Goal: Task Accomplishment & Management: Manage account settings

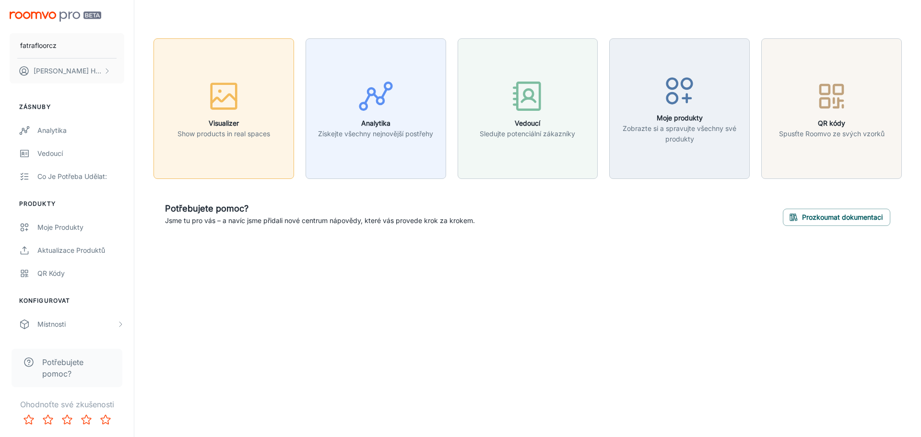
click at [255, 156] on button "Visualizer Show products in real spaces" at bounding box center [223, 108] width 140 height 140
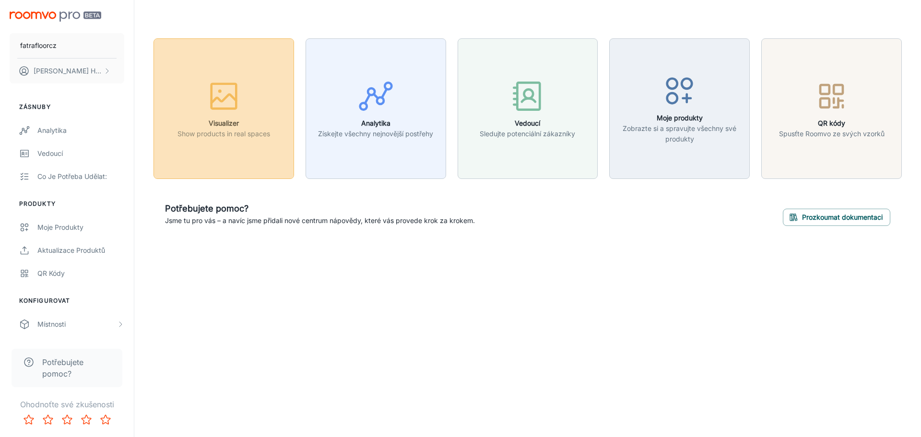
click at [257, 122] on h6 "Visualizer" at bounding box center [223, 123] width 93 height 11
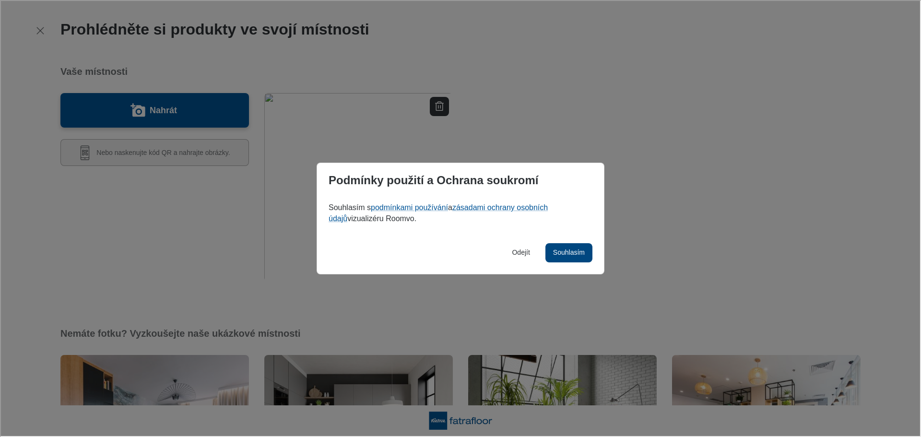
click at [579, 251] on p "Souhlasím" at bounding box center [568, 252] width 32 height 10
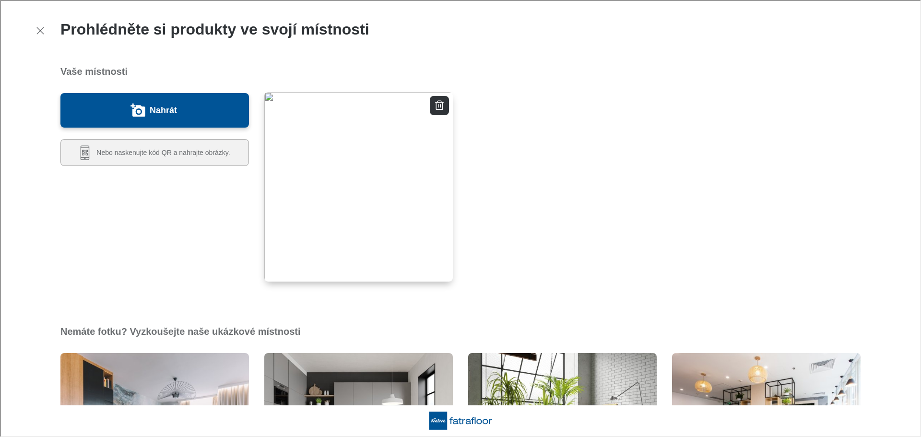
click at [396, 207] on img "button" at bounding box center [358, 186] width 190 height 191
click at [440, 101] on icon "Smazat místnost" at bounding box center [439, 105] width 12 height 12
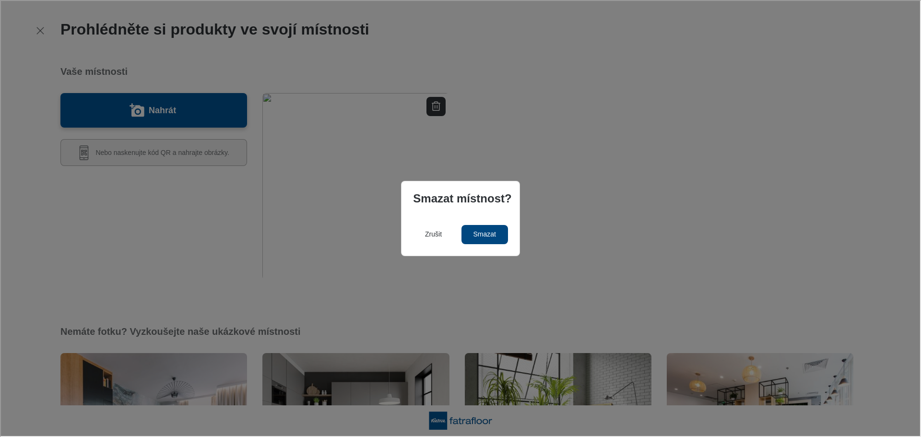
click at [489, 234] on p "Smazat" at bounding box center [483, 234] width 23 height 10
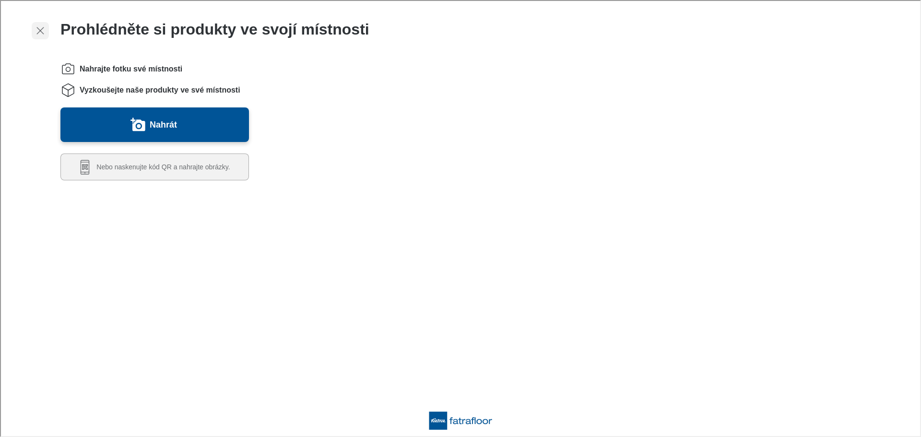
click at [35, 26] on icon "button" at bounding box center [40, 30] width 12 height 12
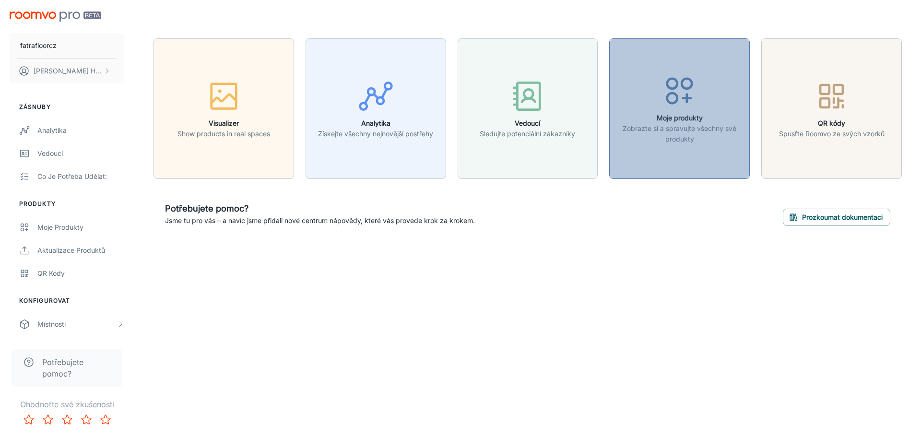
click at [681, 116] on h6 "Moje produkty" at bounding box center [679, 118] width 128 height 11
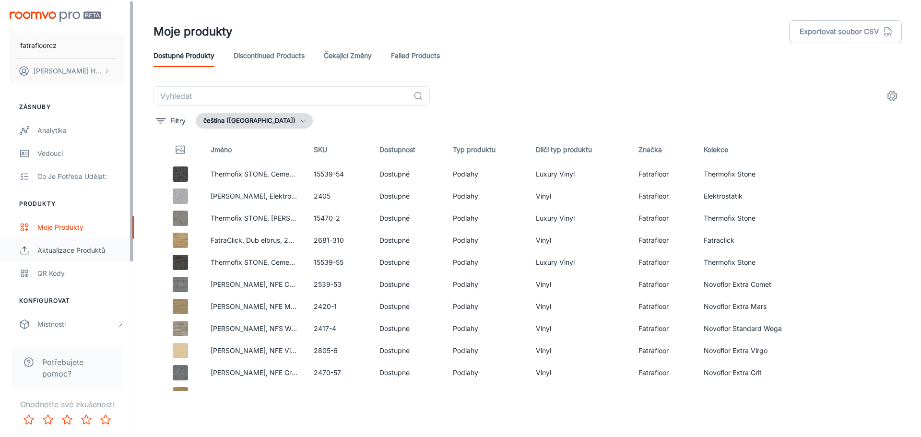
click at [113, 246] on div "Aktualizace produktů" at bounding box center [80, 250] width 87 height 11
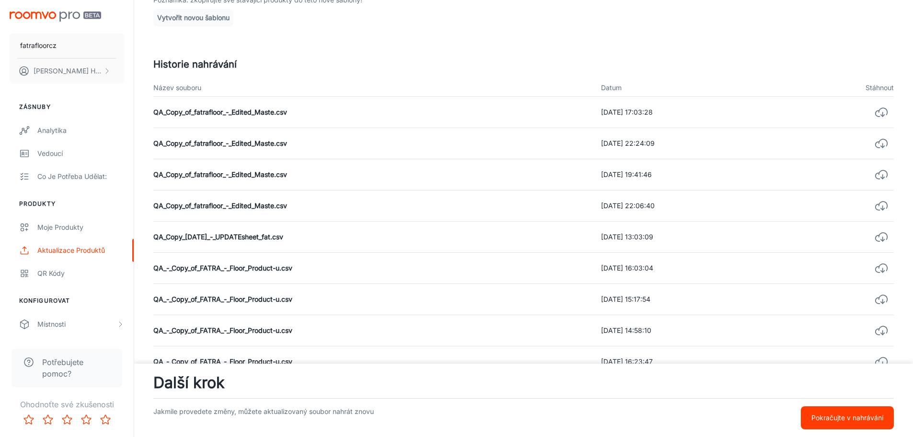
scroll to position [240, 0]
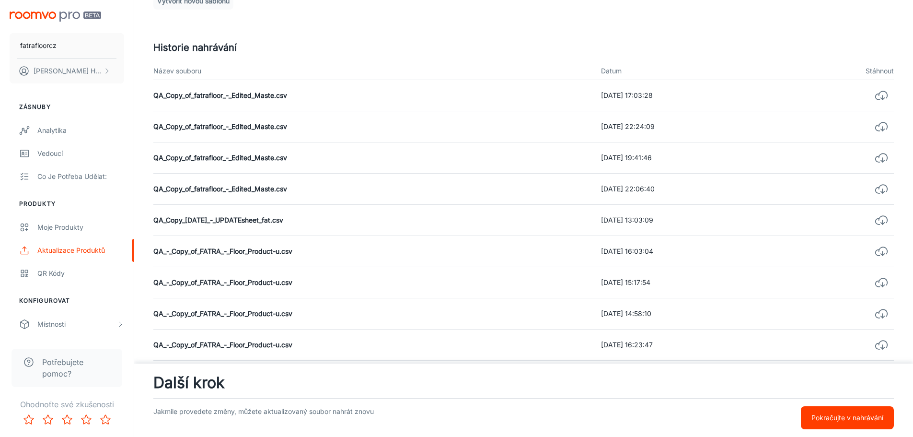
click at [814, 413] on p "Pokračujte v nahrávání" at bounding box center [848, 417] width 72 height 11
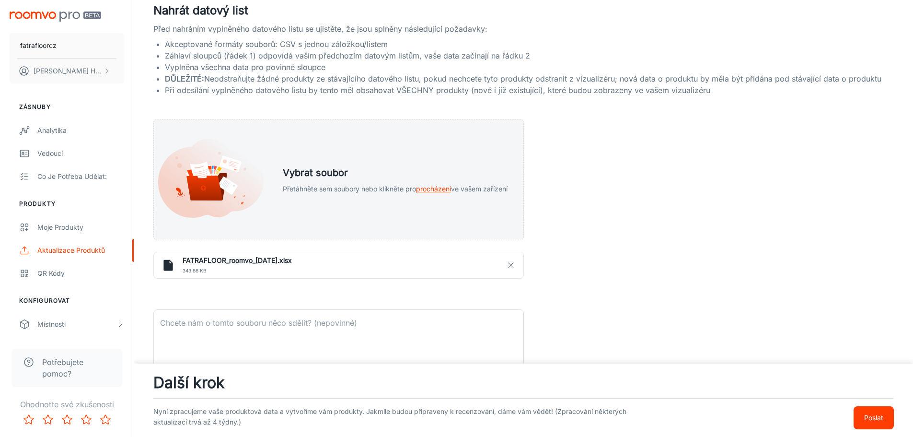
scroll to position [114, 0]
click at [514, 262] on icon "button" at bounding box center [511, 265] width 9 height 9
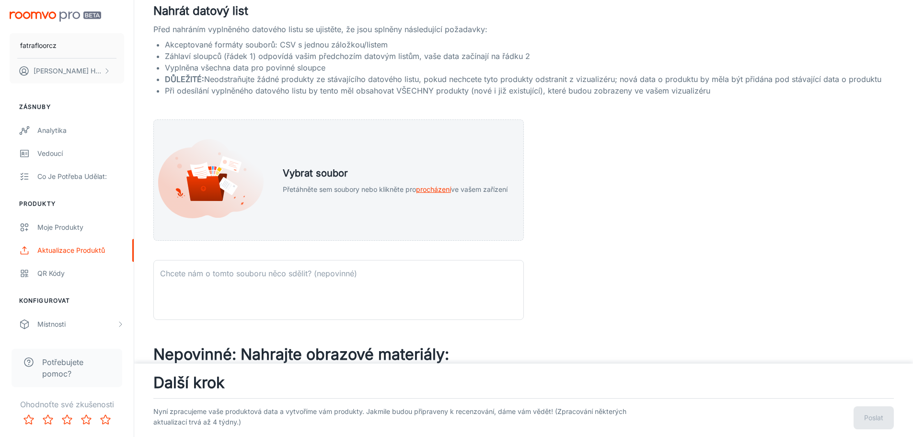
scroll to position [66, 0]
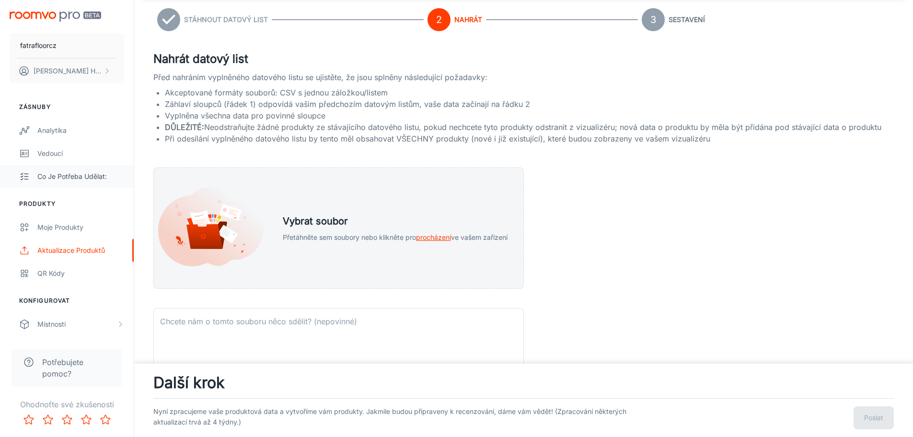
click at [48, 174] on div "Co je potřeba udělat:" at bounding box center [80, 176] width 87 height 11
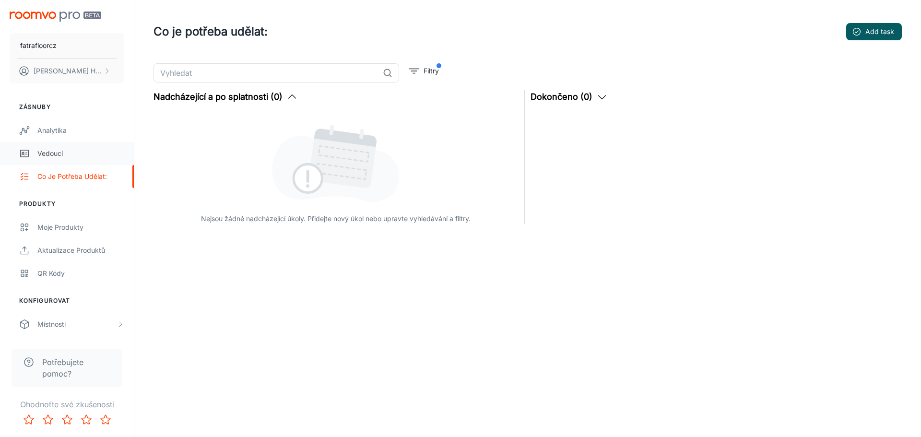
click at [60, 152] on div "Vedoucí" at bounding box center [80, 153] width 87 height 11
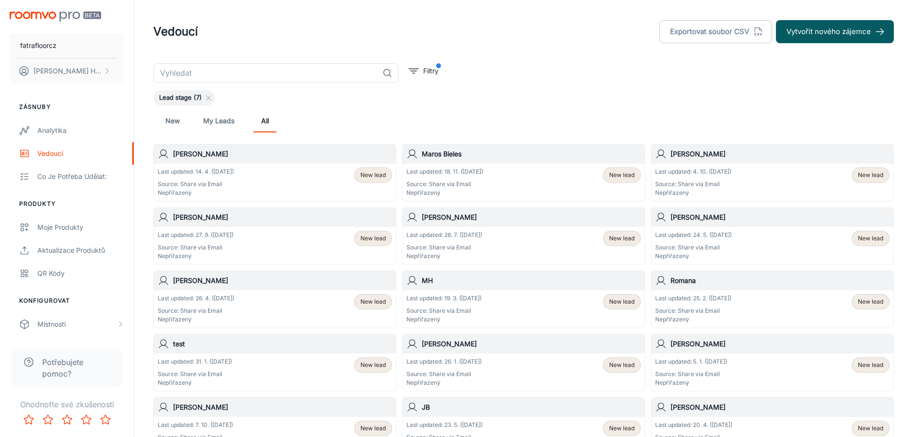
click at [630, 175] on span "New lead" at bounding box center [621, 175] width 25 height 9
click at [230, 124] on link "My Leads" at bounding box center [218, 120] width 31 height 23
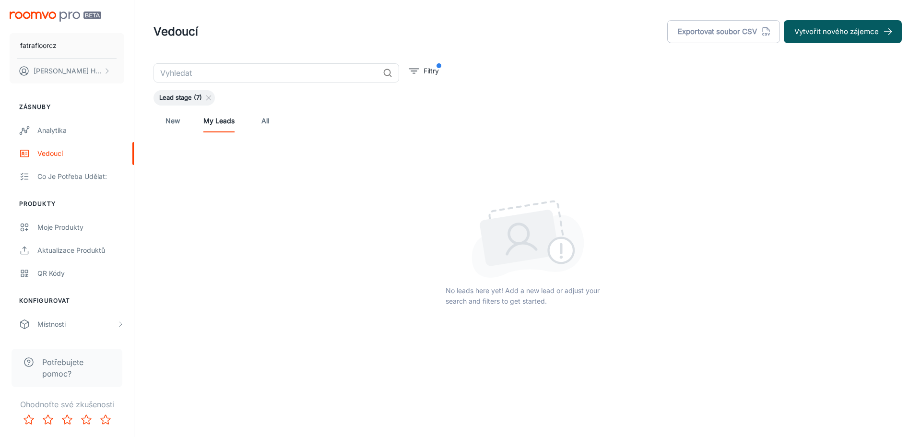
click at [262, 124] on link "All" at bounding box center [265, 120] width 23 height 23
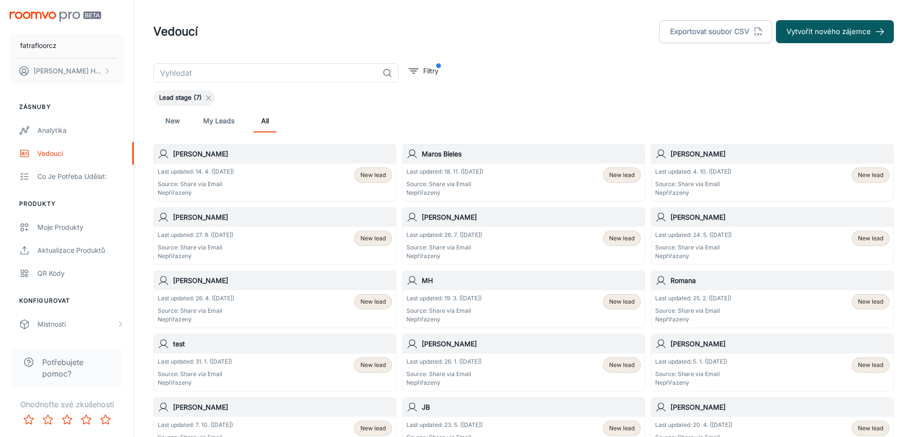
click at [208, 98] on line at bounding box center [209, 98] width 4 height 4
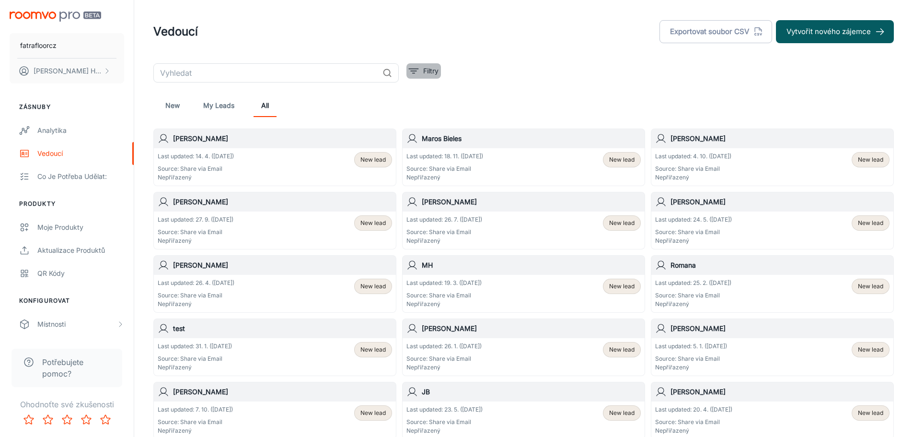
click at [435, 72] on p "Filtry" at bounding box center [430, 71] width 15 height 11
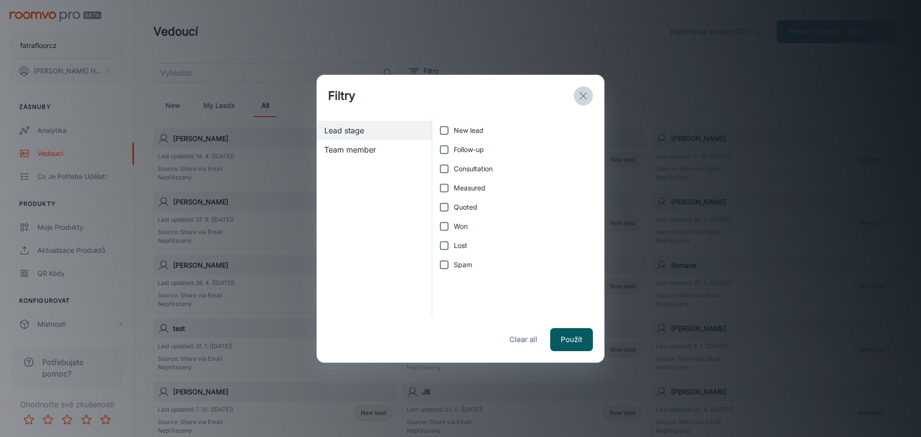
click at [581, 92] on icon "exit" at bounding box center [583, 96] width 12 height 12
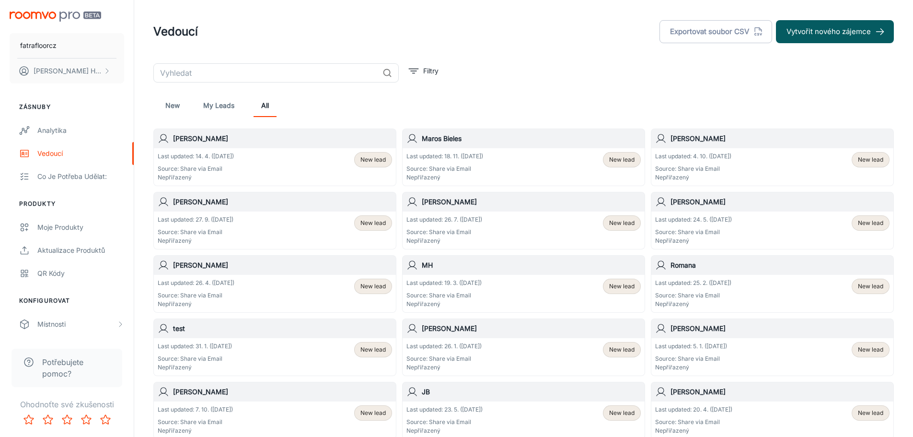
click at [583, 53] on header "Vedoucí Exportovat soubor CSV Vytvořit nového zájemce" at bounding box center [524, 31] width 764 height 63
drag, startPoint x: 581, startPoint y: 51, endPoint x: 590, endPoint y: 51, distance: 9.6
click at [581, 51] on header "Vedoucí Exportovat soubor CSV Vytvořit nového zájemce" at bounding box center [524, 31] width 764 height 63
click at [83, 129] on div "Analytika" at bounding box center [80, 130] width 87 height 11
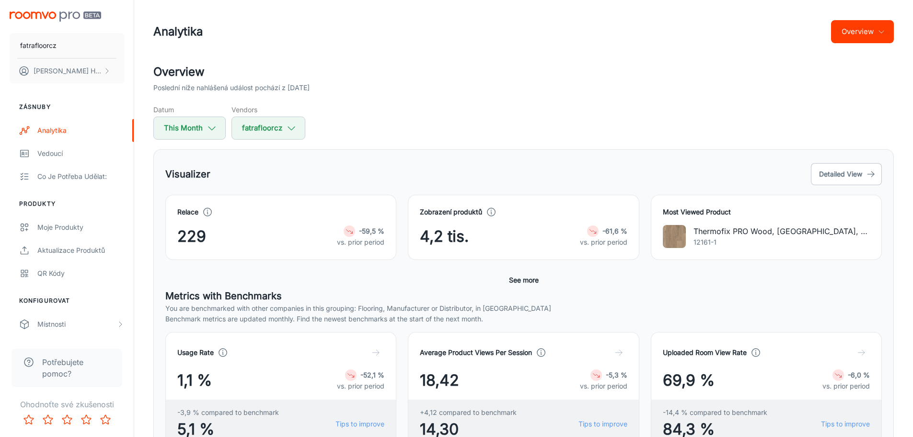
click at [502, 79] on h2 "Overview" at bounding box center [523, 71] width 741 height 17
drag, startPoint x: 502, startPoint y: 79, endPoint x: 478, endPoint y: 63, distance: 28.6
click at [475, 60] on header "Analytika Overview" at bounding box center [524, 31] width 764 height 63
drag, startPoint x: 475, startPoint y: 60, endPoint x: 457, endPoint y: 48, distance: 21.4
click at [457, 48] on header "Analytika Overview" at bounding box center [524, 31] width 764 height 63
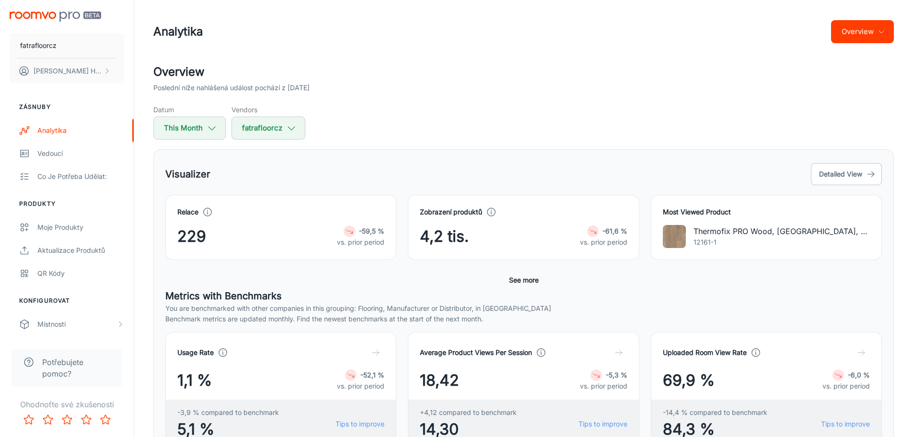
click at [453, 46] on header "Analytika Overview" at bounding box center [524, 31] width 764 height 63
click at [63, 64] on button "[PERSON_NAME]" at bounding box center [67, 70] width 115 height 25
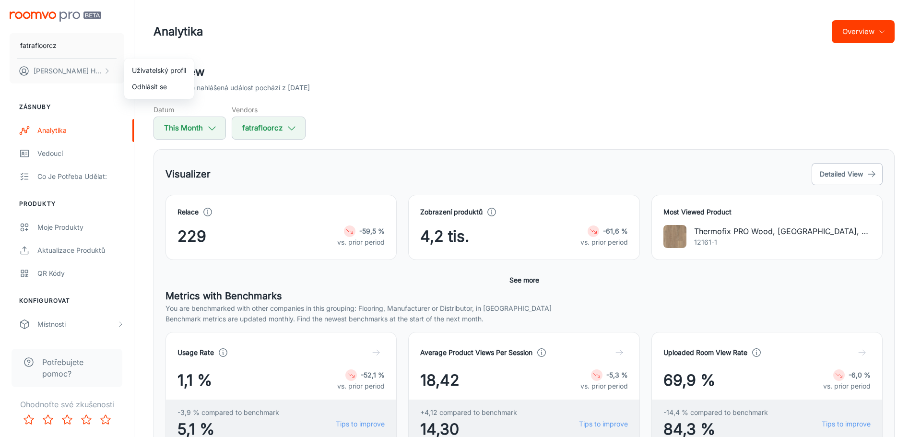
click at [51, 153] on div at bounding box center [460, 218] width 921 height 437
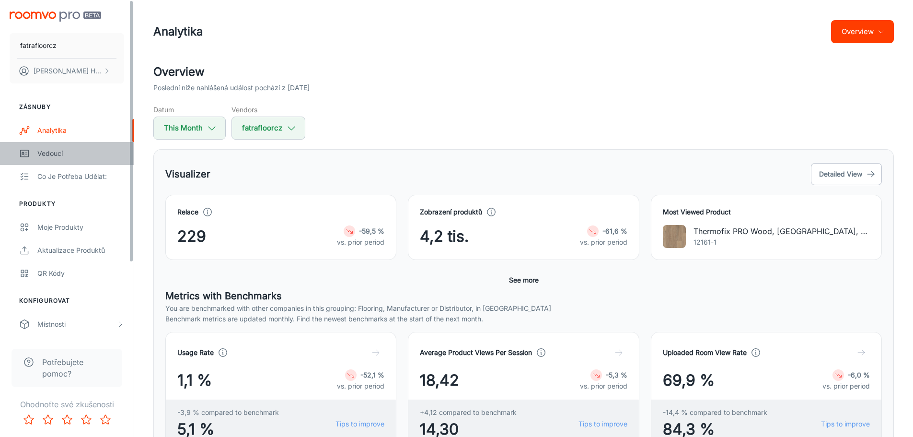
click at [64, 155] on div "Vedoucí" at bounding box center [80, 153] width 87 height 11
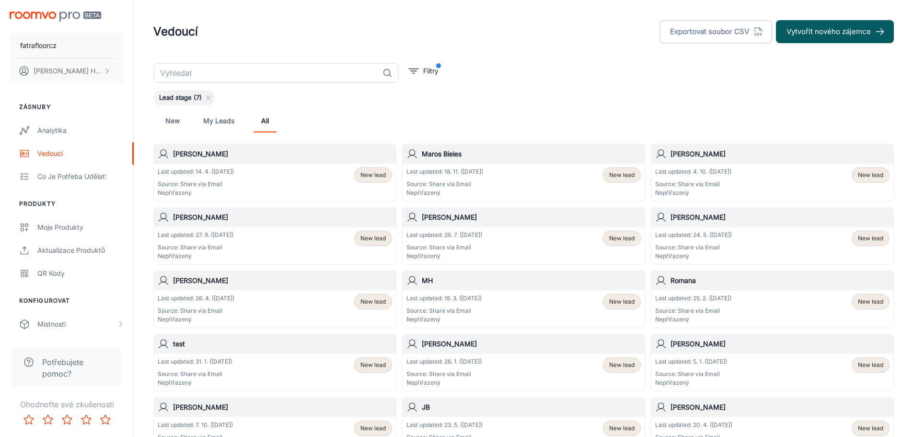
drag, startPoint x: 546, startPoint y: 74, endPoint x: 539, endPoint y: 70, distance: 7.6
